Goal: Browse casually: Explore the website without a specific task or goal

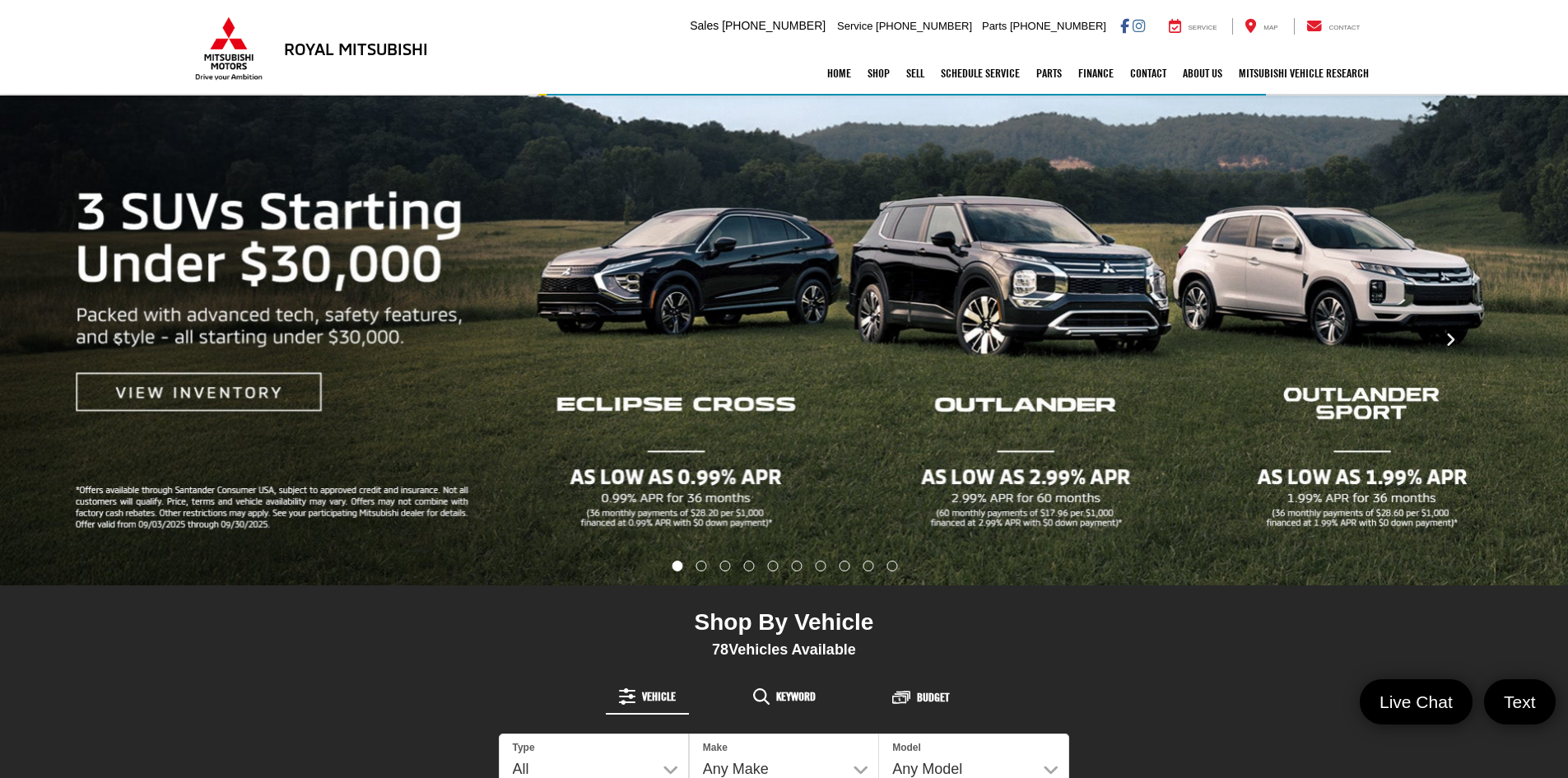
click at [1448, 338] on icon "Click to view next picture." at bounding box center [1450, 340] width 11 height 16
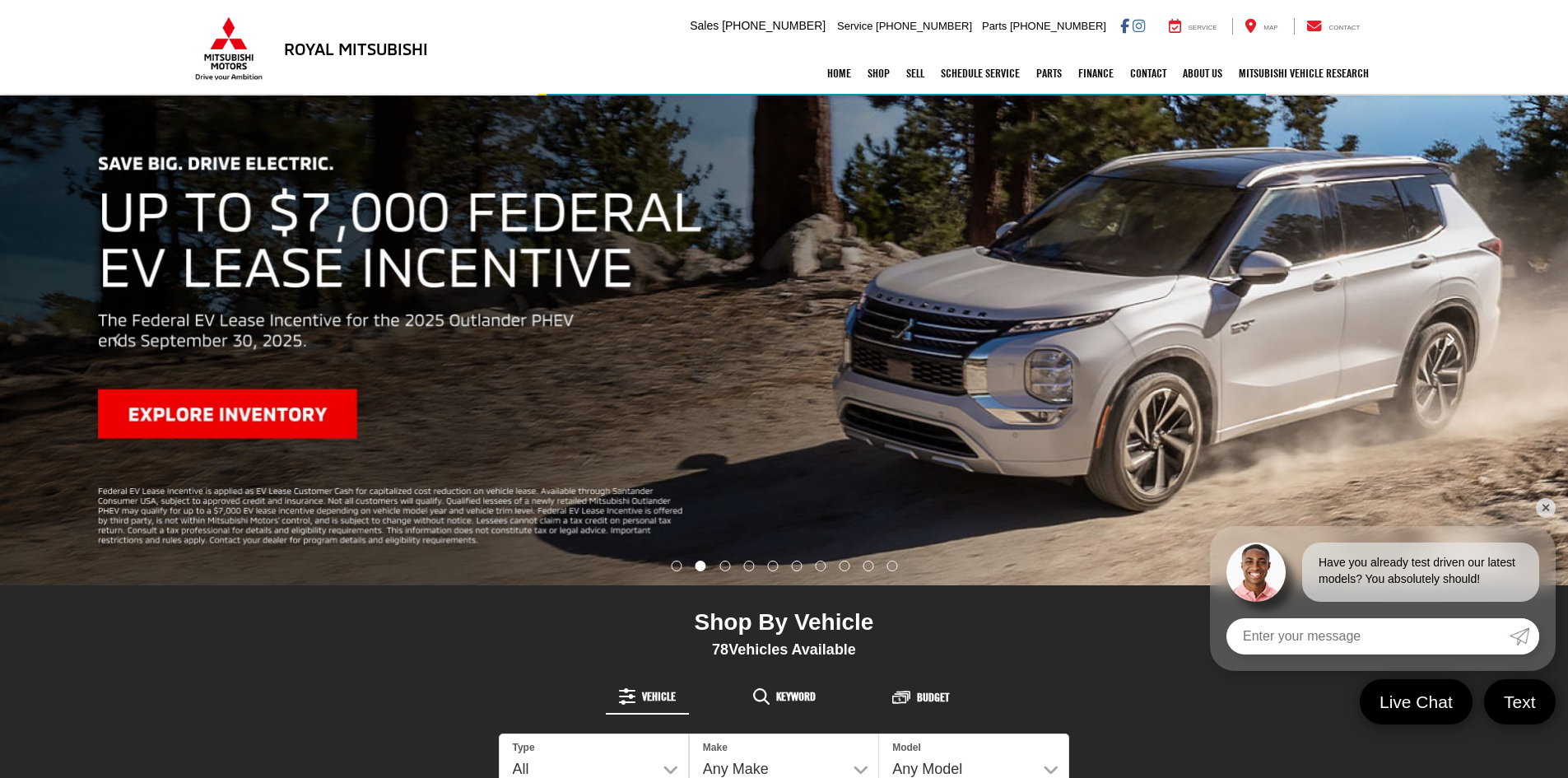
click at [1449, 339] on icon "Click to view next picture." at bounding box center [1450, 340] width 11 height 16
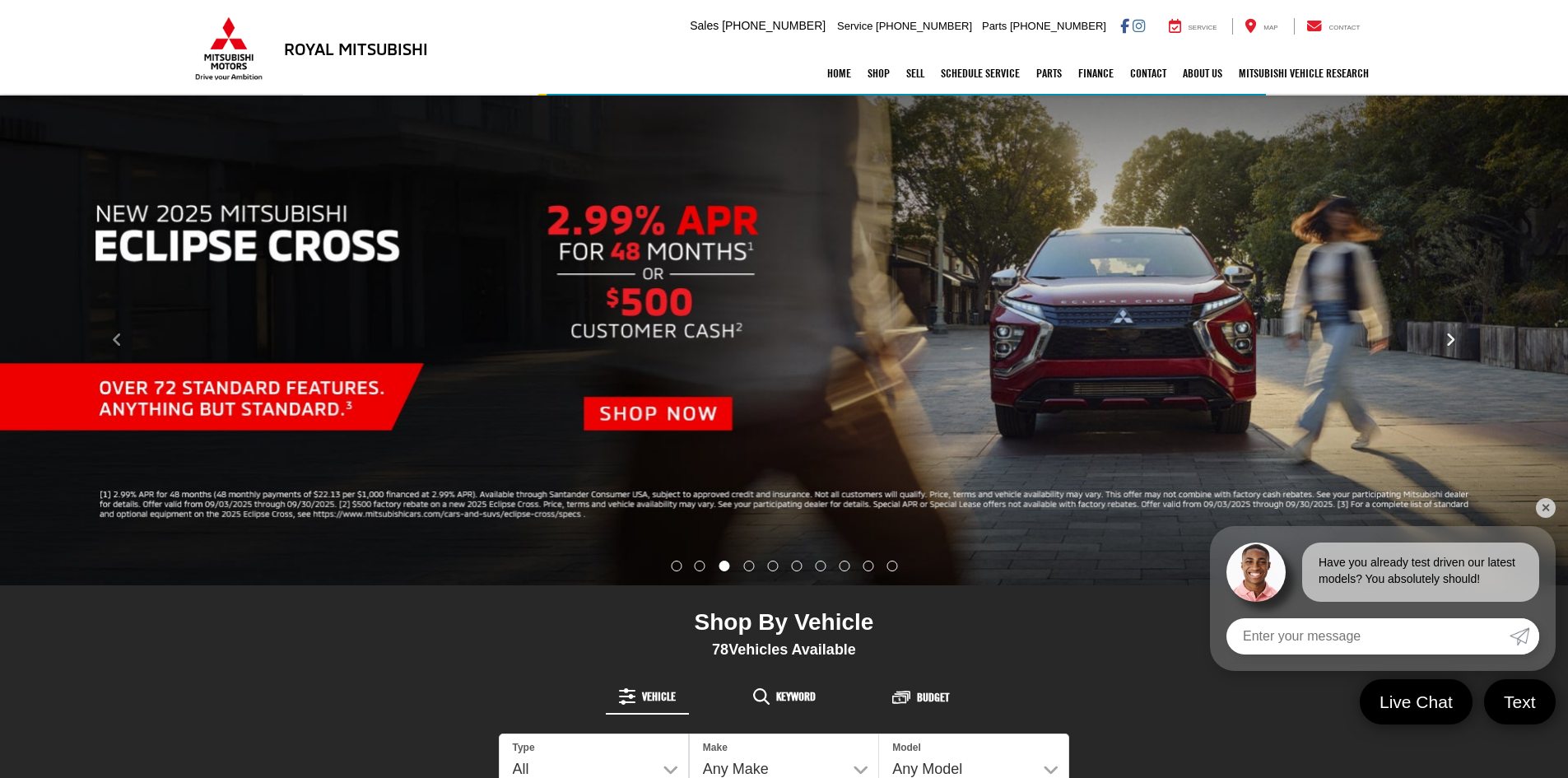
click at [1449, 339] on icon "Click to view next picture." at bounding box center [1450, 340] width 11 height 16
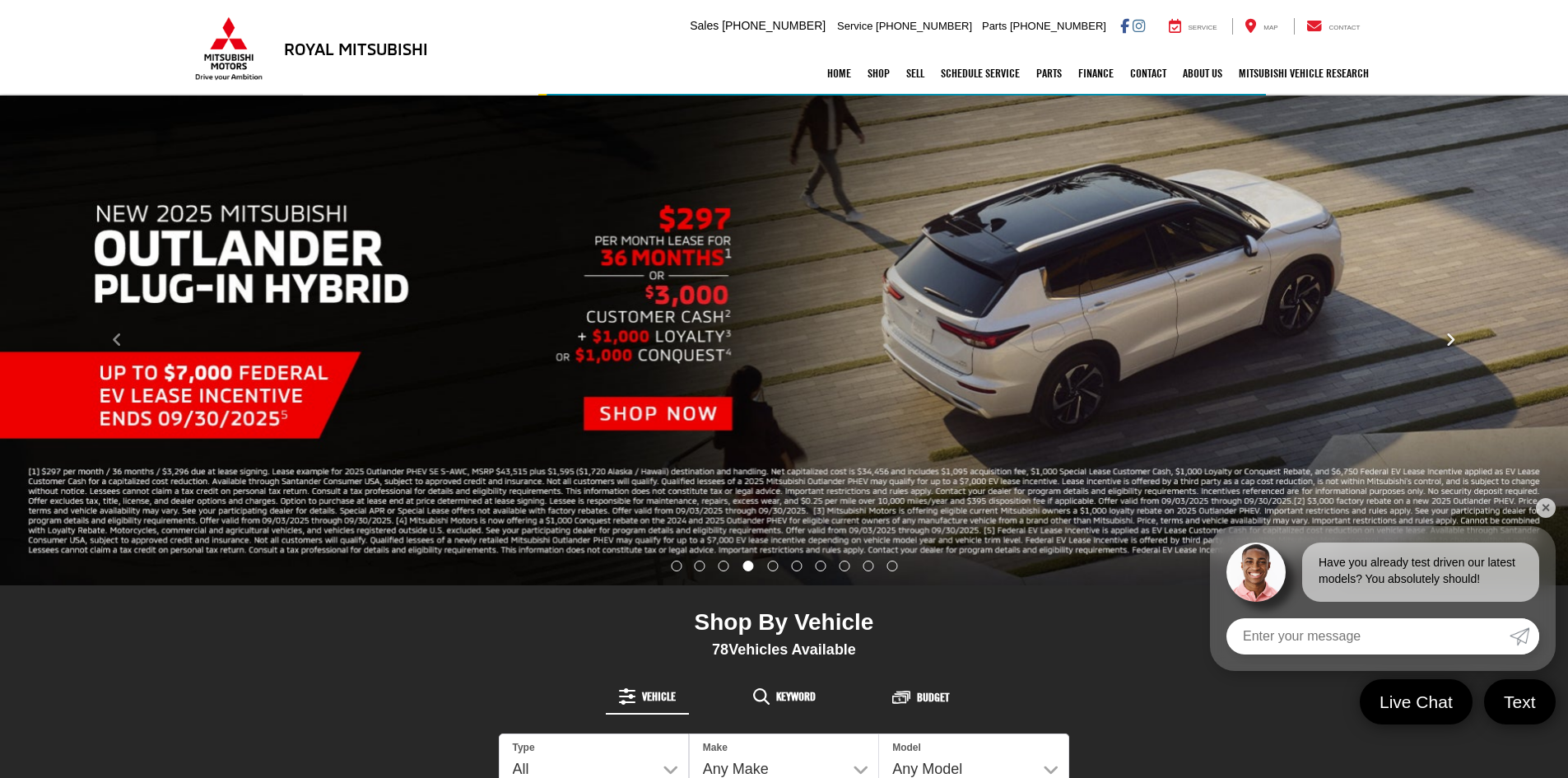
click at [1449, 339] on icon "Click to view next picture." at bounding box center [1450, 340] width 11 height 16
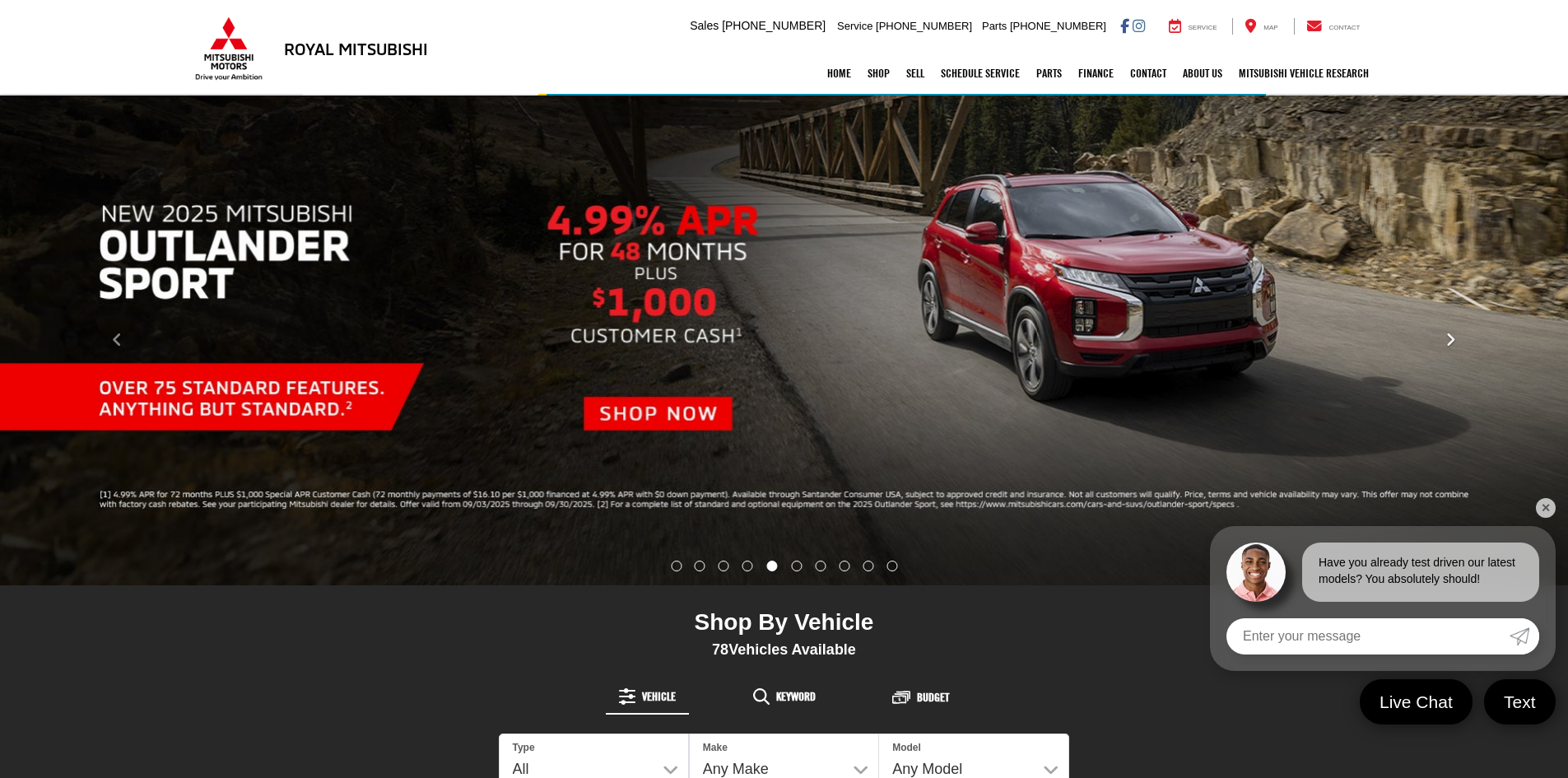
click at [1449, 339] on icon "Click to view next picture." at bounding box center [1450, 340] width 11 height 16
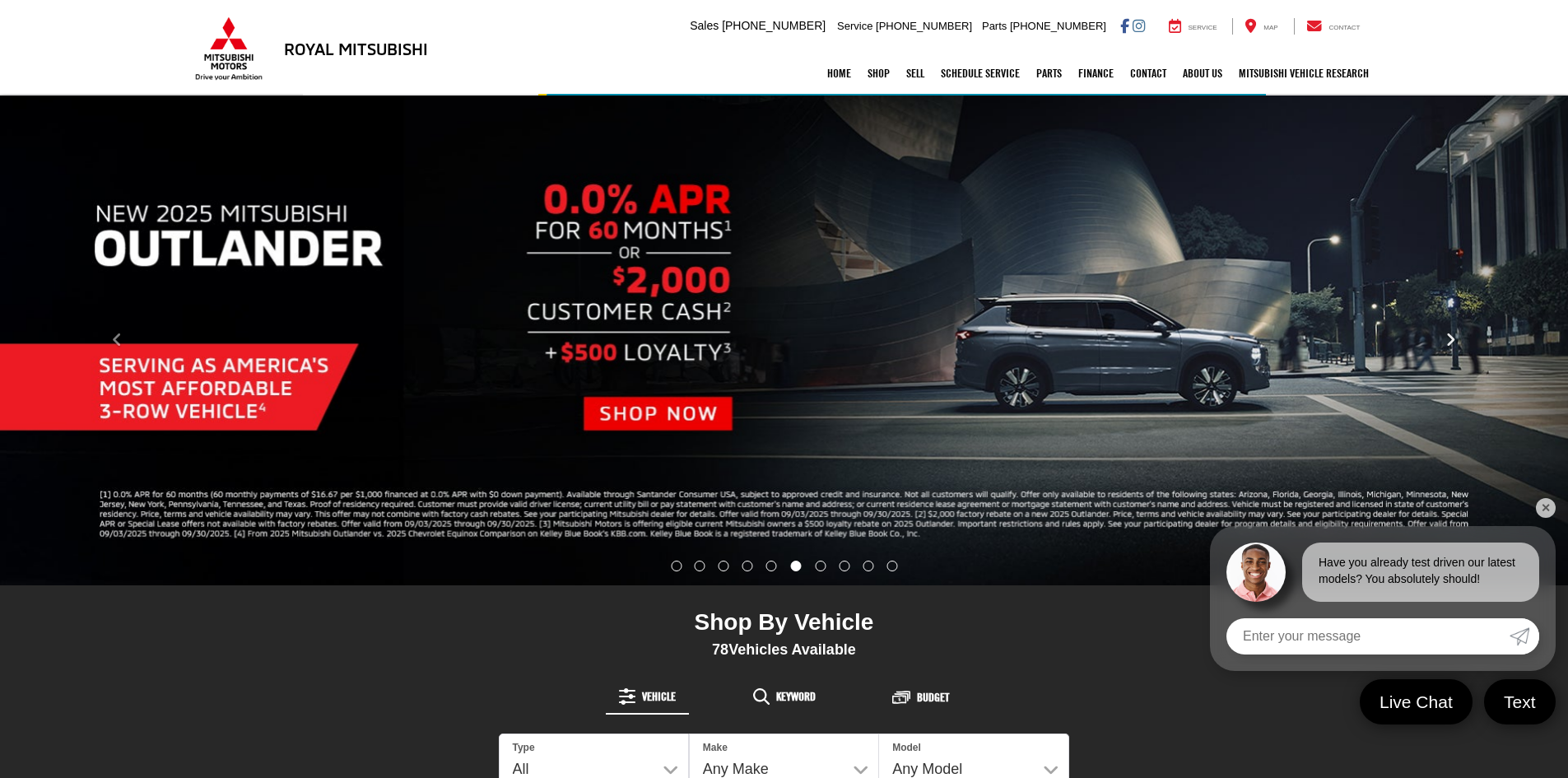
click at [1449, 339] on icon "Click to view next picture." at bounding box center [1450, 340] width 11 height 16
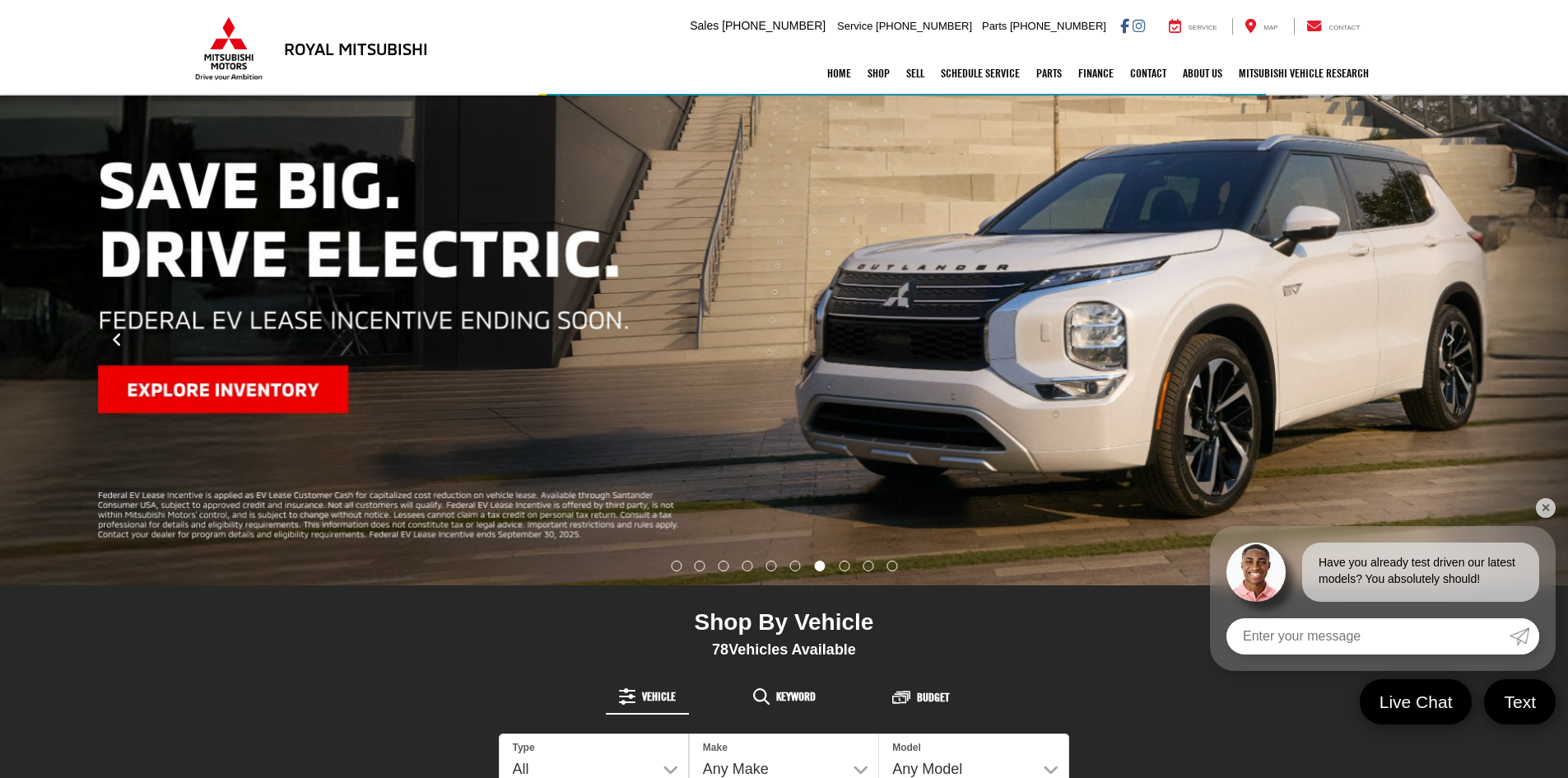
click at [114, 335] on icon "Click to view previous picture." at bounding box center [117, 340] width 11 height 16
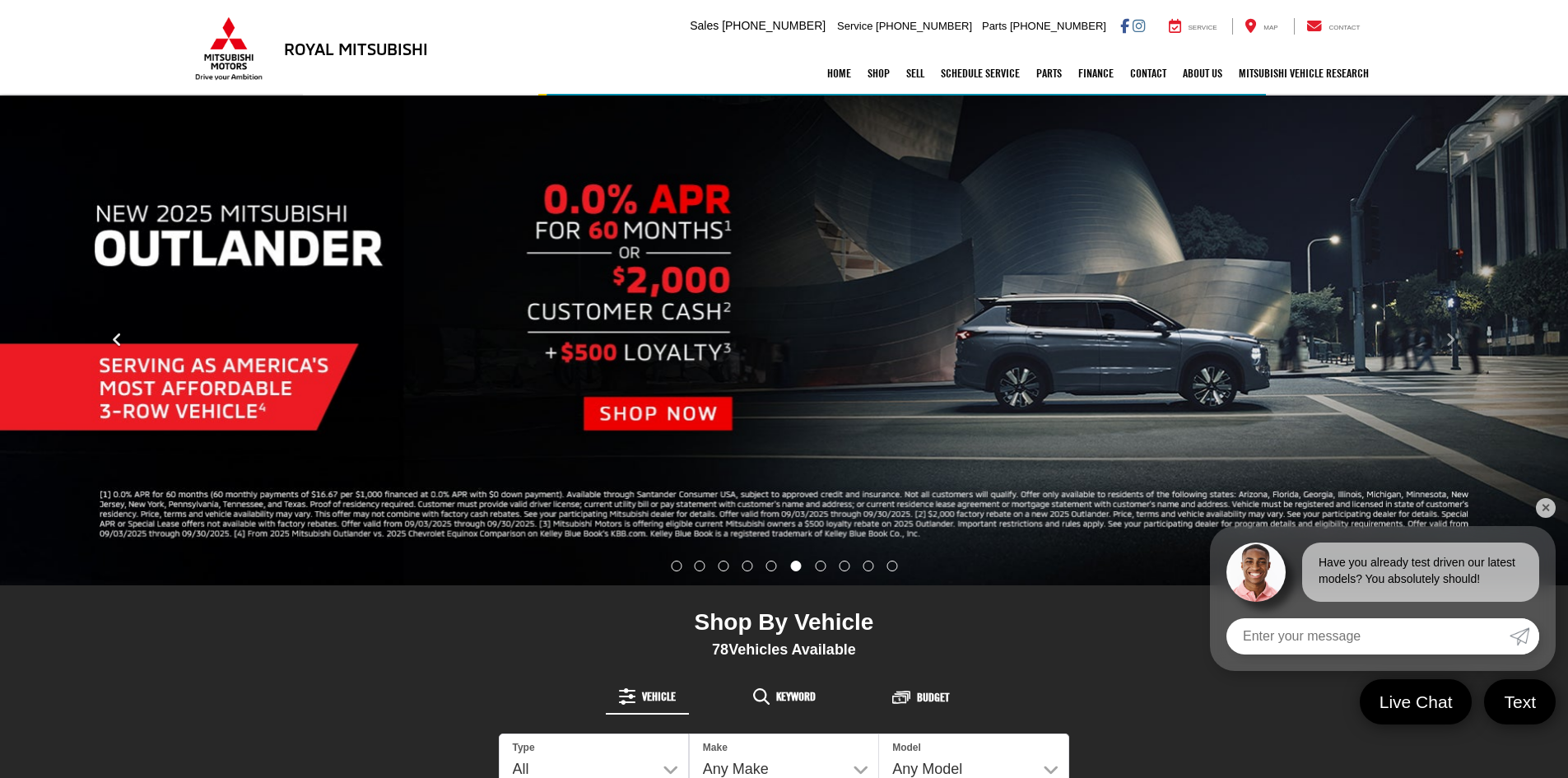
click at [114, 335] on icon "Click to view previous picture." at bounding box center [117, 340] width 11 height 16
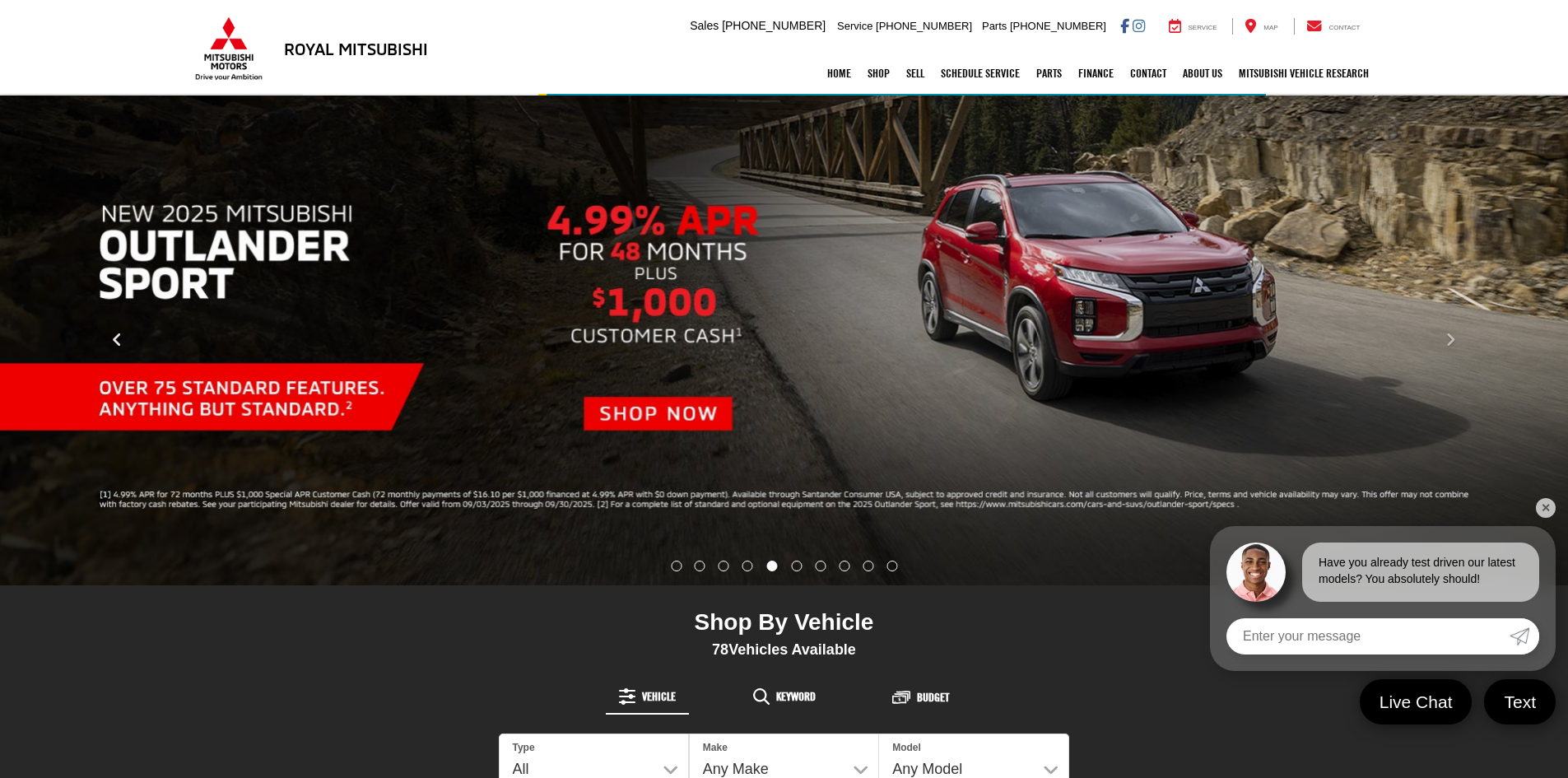
click at [114, 335] on icon "Click to view previous picture." at bounding box center [117, 340] width 11 height 16
click at [118, 340] on icon "Click to view previous picture." at bounding box center [117, 340] width 11 height 16
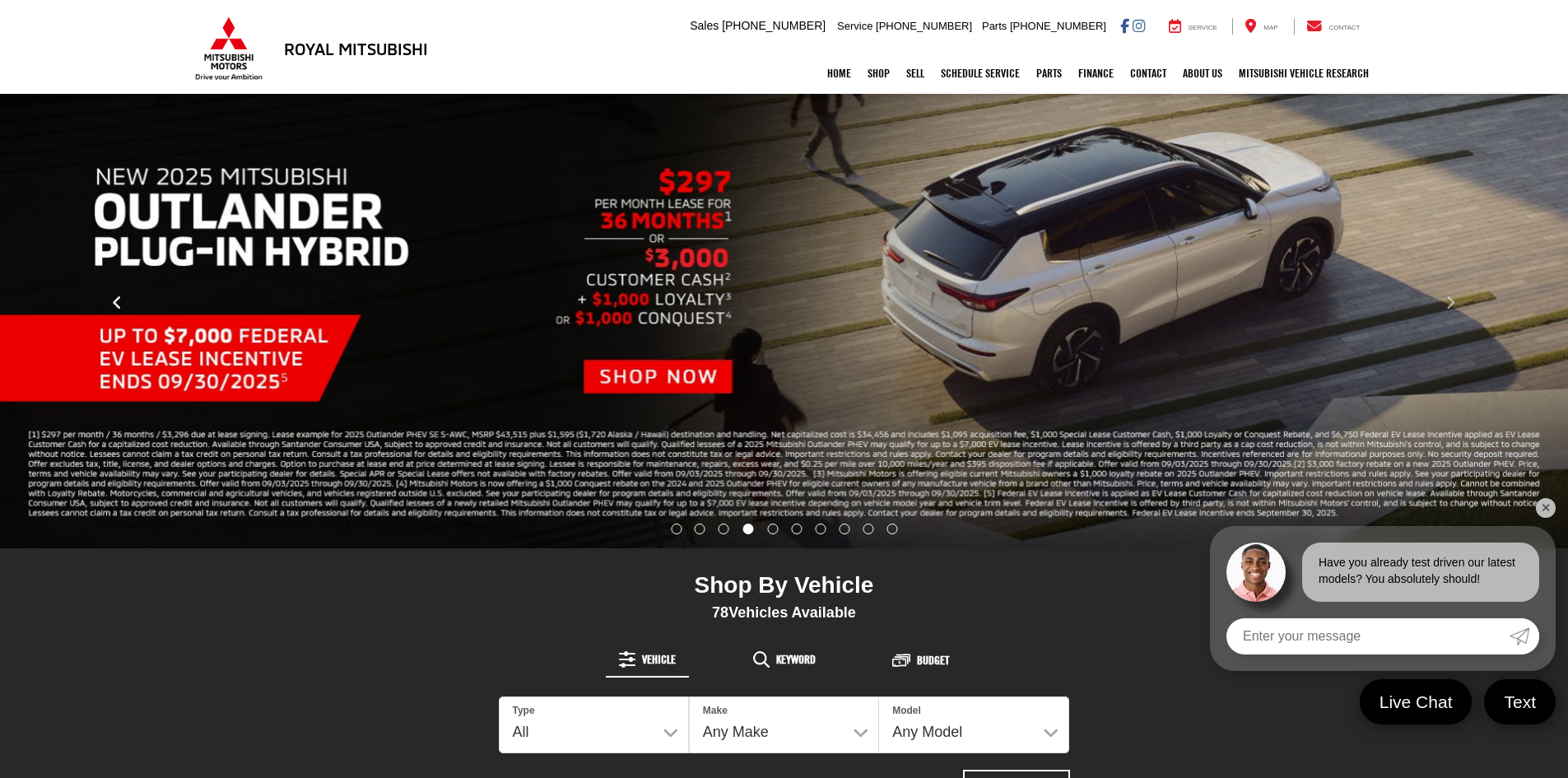
scroll to position [165, 0]
